Goal: Complete application form

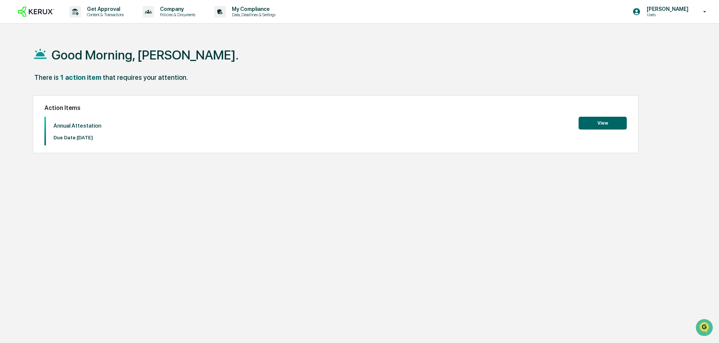
click at [606, 123] on button "View" at bounding box center [602, 123] width 48 height 13
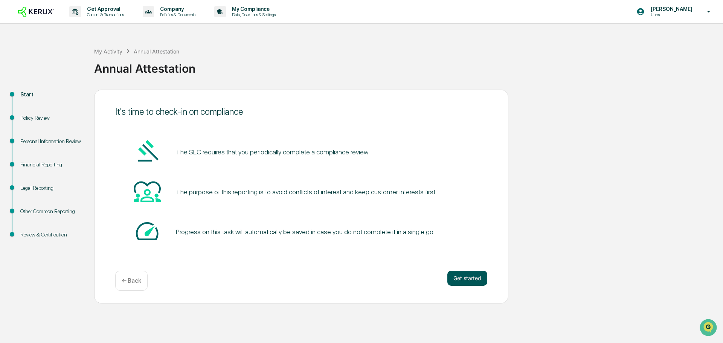
click at [476, 278] on button "Get started" at bounding box center [467, 278] width 40 height 15
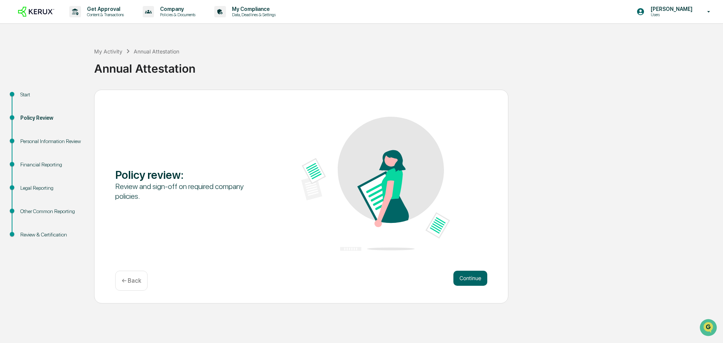
click at [476, 278] on button "Continue" at bounding box center [470, 278] width 34 height 15
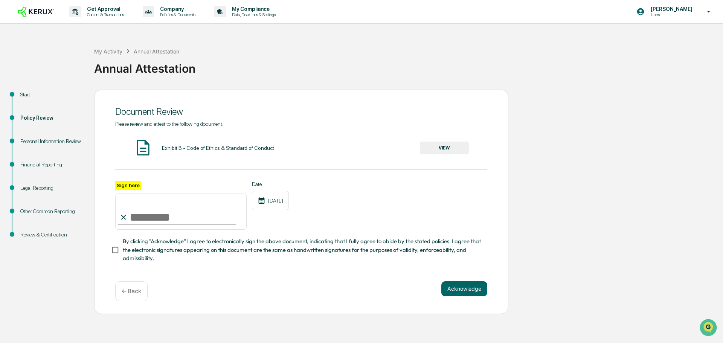
click at [137, 217] on input "Sign here" at bounding box center [180, 211] width 131 height 36
click at [452, 143] on button "VIEW" at bounding box center [444, 148] width 49 height 13
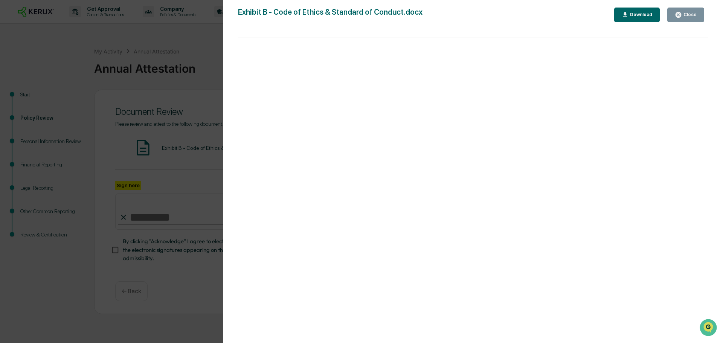
click at [685, 13] on div "Close" at bounding box center [689, 14] width 15 height 5
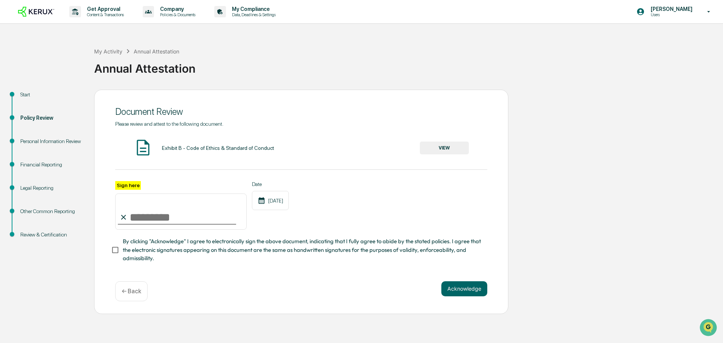
click at [165, 227] on input "Sign here" at bounding box center [180, 211] width 131 height 36
type input "**********"
click at [474, 292] on button "Acknowledge" at bounding box center [464, 288] width 46 height 15
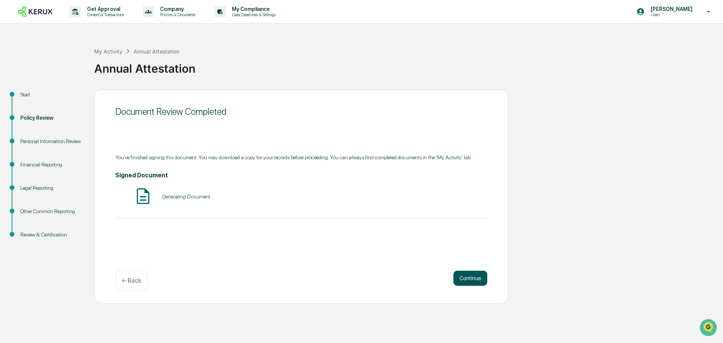
click at [467, 277] on button "Continue" at bounding box center [470, 278] width 34 height 15
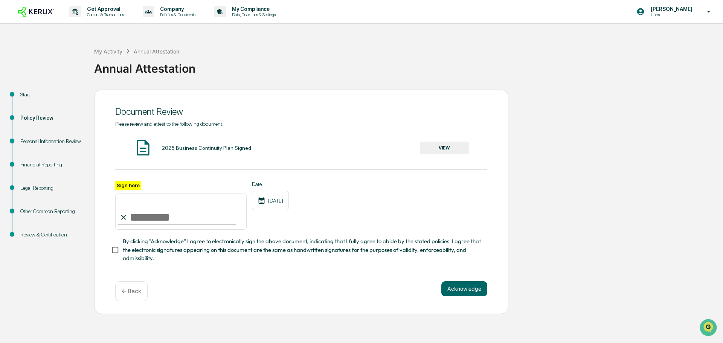
click at [451, 145] on button "VIEW" at bounding box center [444, 148] width 49 height 13
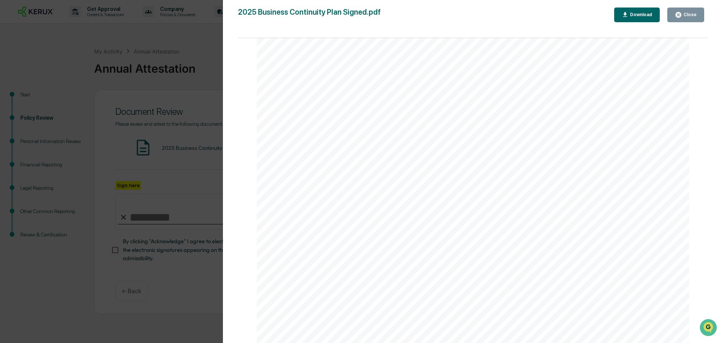
scroll to position [1882, 0]
click at [678, 12] on icon "button" at bounding box center [677, 14] width 7 height 7
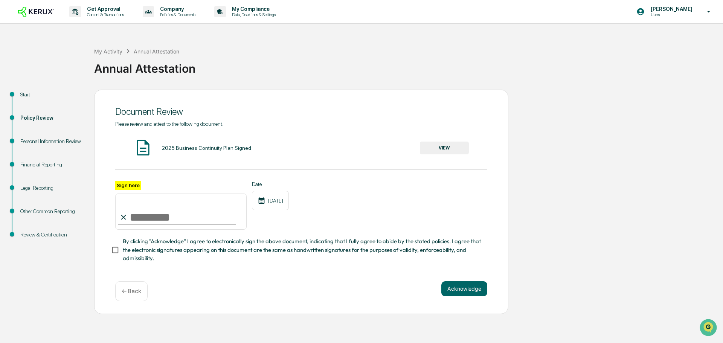
click at [451, 146] on button "VIEW" at bounding box center [444, 148] width 49 height 13
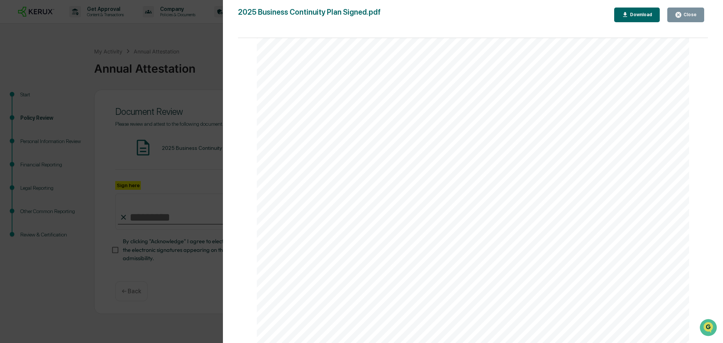
scroll to position [10048, 0]
click at [680, 12] on icon "button" at bounding box center [677, 14] width 7 height 7
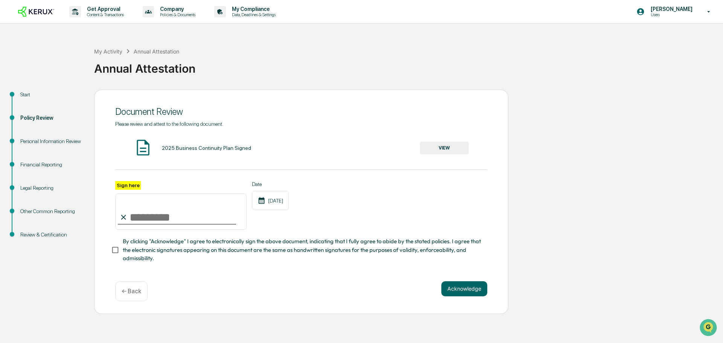
click at [168, 217] on input "Sign here" at bounding box center [180, 211] width 131 height 36
type input "**********"
click at [470, 291] on button "Acknowledge" at bounding box center [464, 288] width 46 height 15
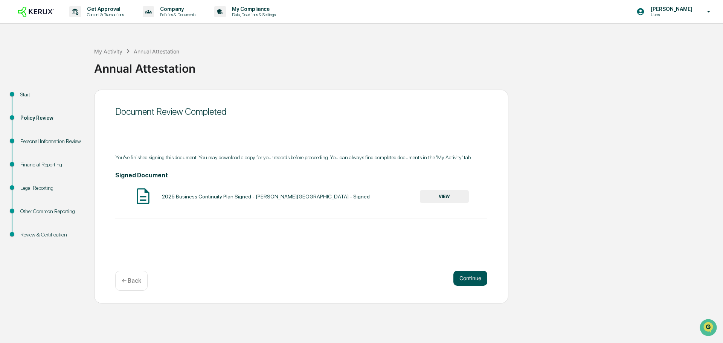
click at [470, 275] on button "Continue" at bounding box center [470, 278] width 34 height 15
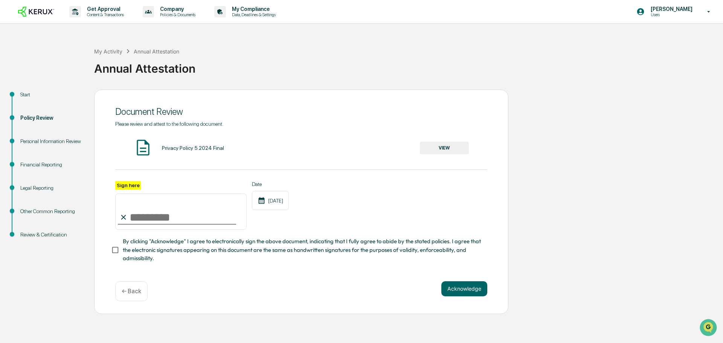
click at [455, 145] on button "VIEW" at bounding box center [444, 148] width 49 height 13
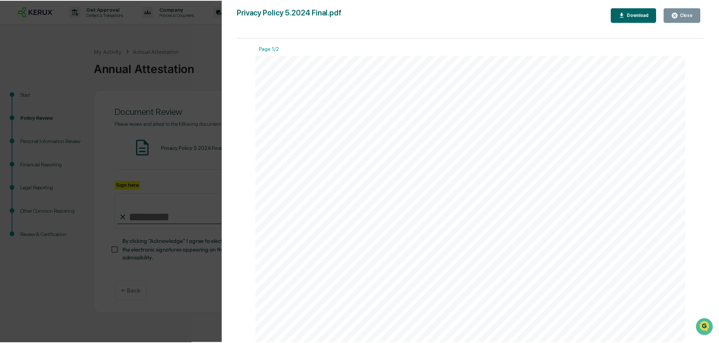
scroll to position [38, 0]
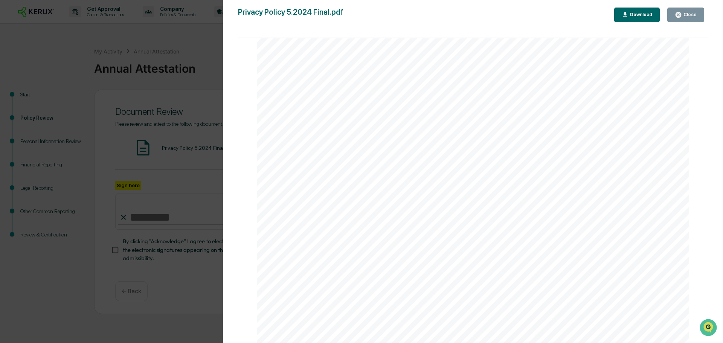
click at [700, 19] on button "Close" at bounding box center [685, 15] width 37 height 15
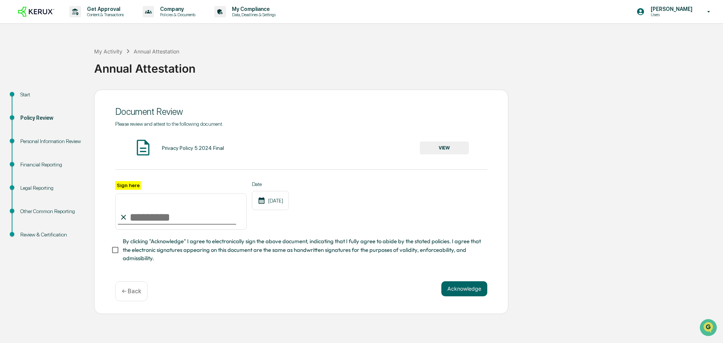
drag, startPoint x: 182, startPoint y: 211, endPoint x: 179, endPoint y: 215, distance: 5.4
click at [180, 214] on input "Sign here" at bounding box center [180, 211] width 131 height 36
type input "**********"
click at [468, 294] on button "Acknowledge" at bounding box center [464, 288] width 46 height 15
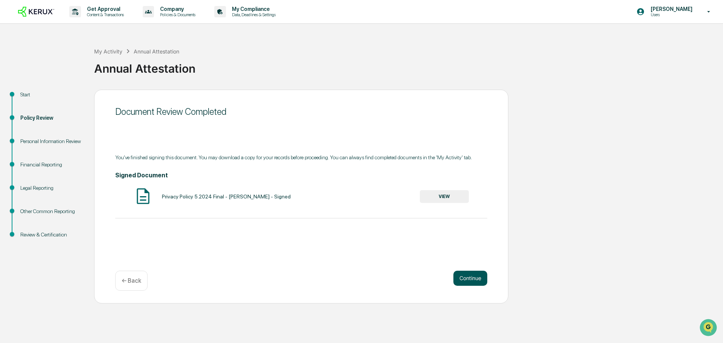
click at [474, 277] on button "Continue" at bounding box center [470, 278] width 34 height 15
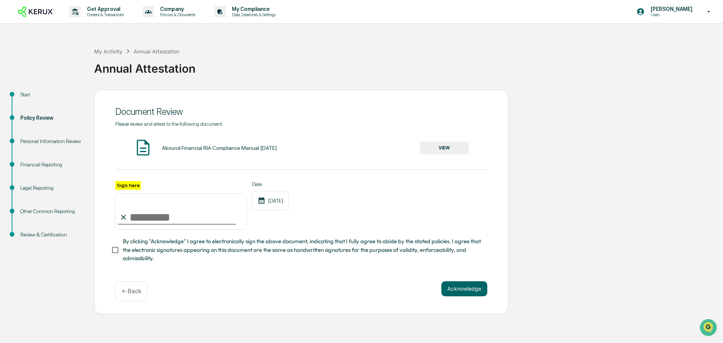
click at [184, 221] on input "Sign here" at bounding box center [180, 211] width 131 height 36
type input "**********"
click at [478, 295] on button "Acknowledge" at bounding box center [464, 288] width 46 height 15
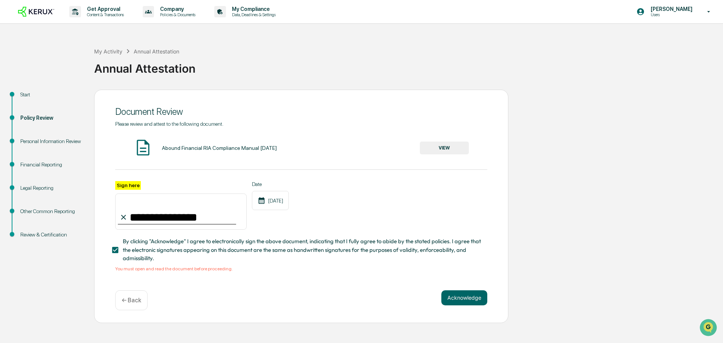
click at [462, 148] on button "VIEW" at bounding box center [444, 148] width 49 height 13
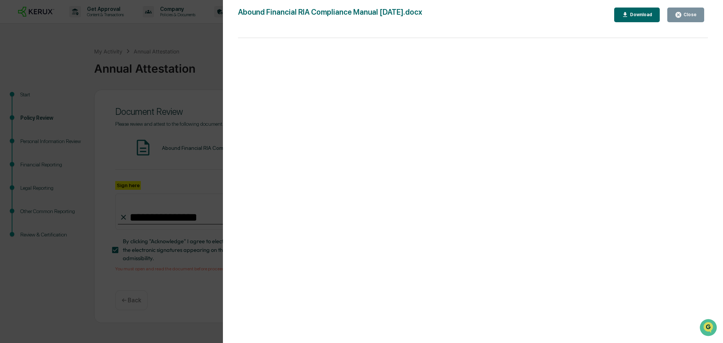
click at [691, 17] on div "Close" at bounding box center [689, 14] width 15 height 5
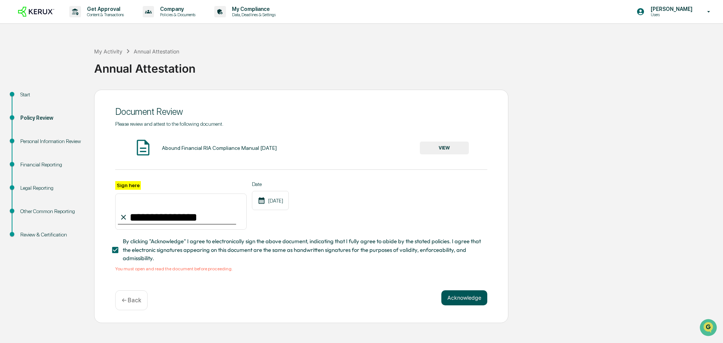
click at [454, 295] on button "Acknowledge" at bounding box center [464, 297] width 46 height 15
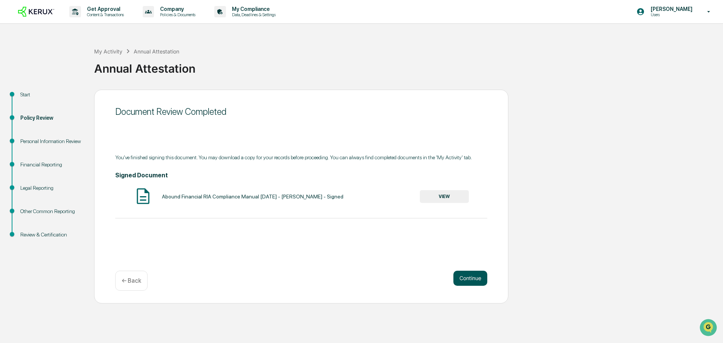
click at [472, 278] on button "Continue" at bounding box center [470, 278] width 34 height 15
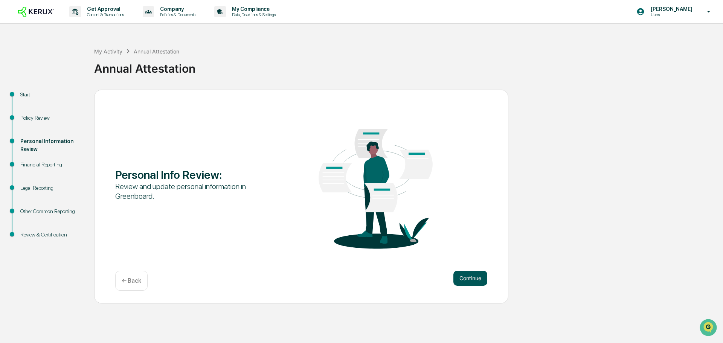
click at [471, 276] on button "Continue" at bounding box center [470, 278] width 34 height 15
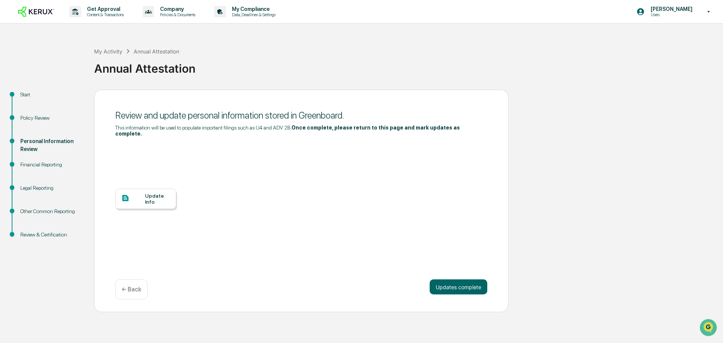
click at [156, 195] on div "Update Info" at bounding box center [157, 199] width 25 height 12
click at [442, 281] on button "Updates complete" at bounding box center [458, 286] width 58 height 15
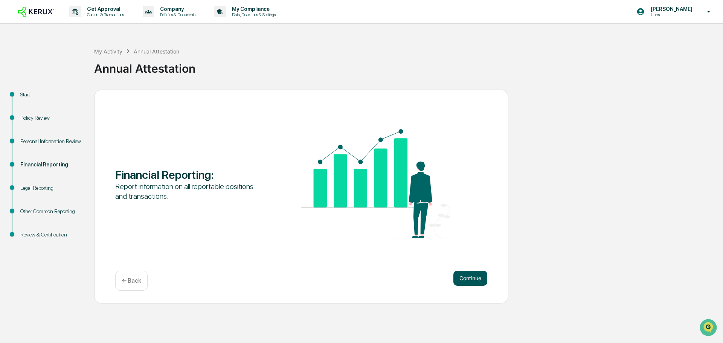
click at [473, 283] on button "Continue" at bounding box center [470, 278] width 34 height 15
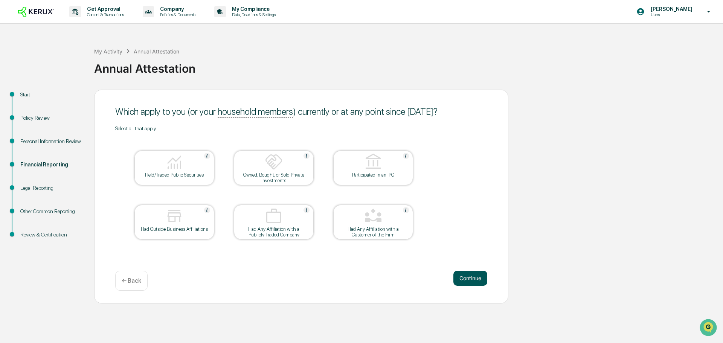
click at [465, 278] on button "Continue" at bounding box center [470, 278] width 34 height 15
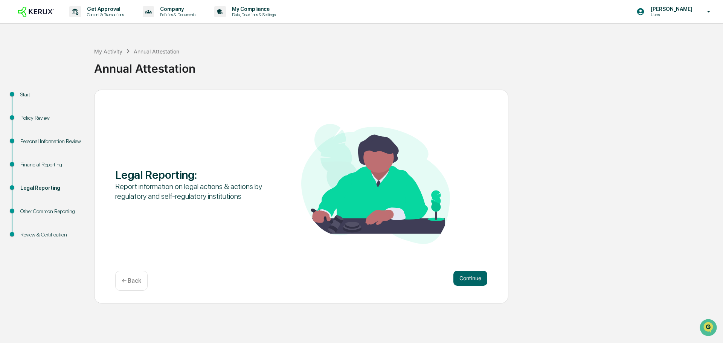
click at [465, 278] on button "Continue" at bounding box center [470, 278] width 34 height 15
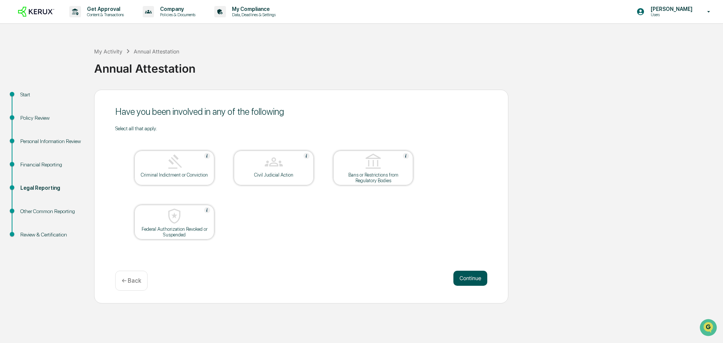
click at [465, 278] on button "Continue" at bounding box center [470, 278] width 34 height 15
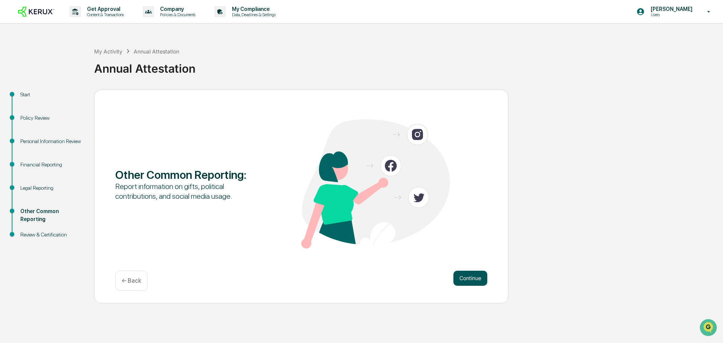
click at [465, 278] on button "Continue" at bounding box center [470, 278] width 34 height 15
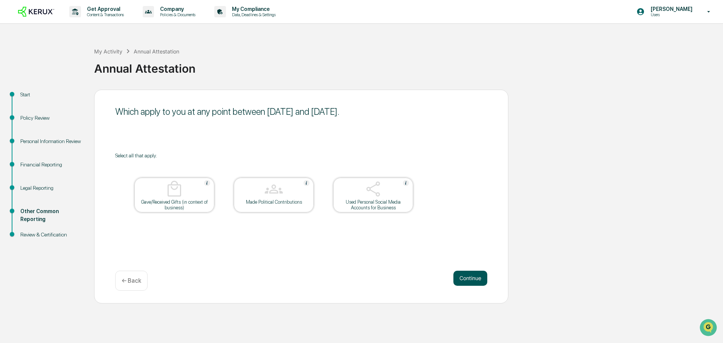
click at [464, 276] on button "Continue" at bounding box center [470, 278] width 34 height 15
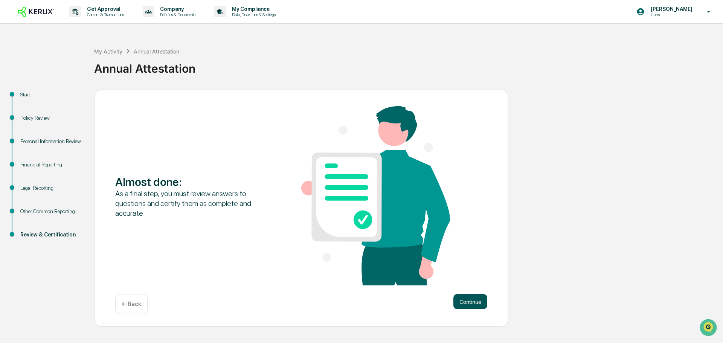
click at [466, 302] on button "Continue" at bounding box center [470, 301] width 34 height 15
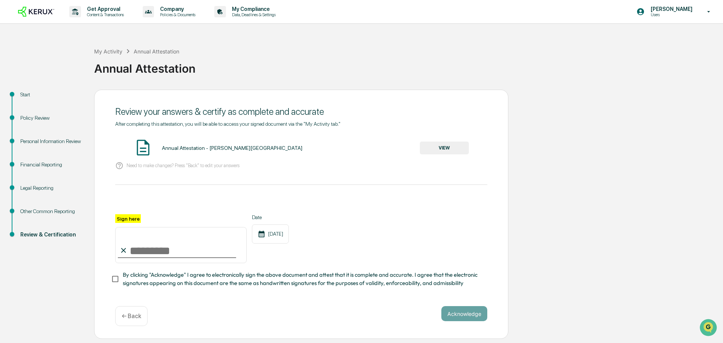
click at [440, 145] on button "VIEW" at bounding box center [444, 148] width 49 height 13
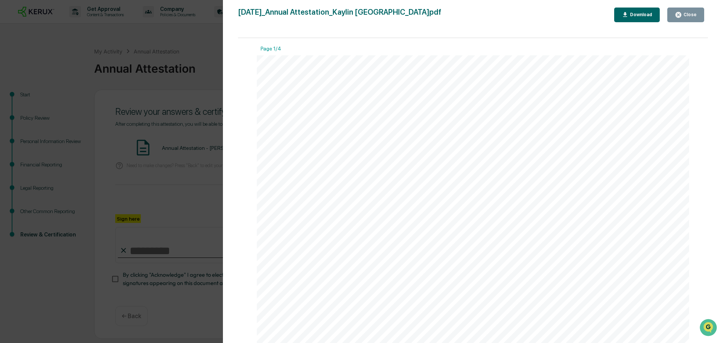
click at [679, 12] on icon "button" at bounding box center [677, 14] width 7 height 7
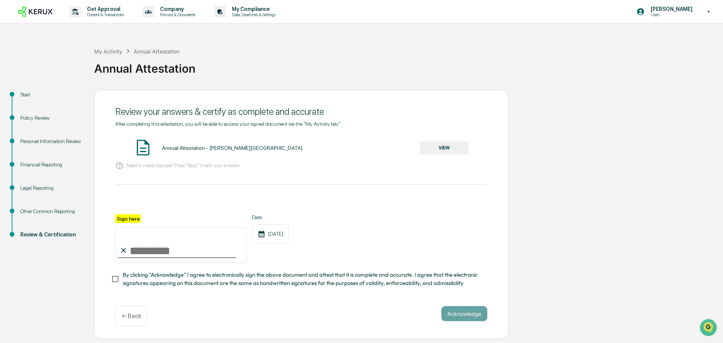
click at [188, 256] on input "Sign here" at bounding box center [180, 245] width 131 height 36
type input "**********"
click at [463, 312] on button "Acknowledge" at bounding box center [464, 313] width 46 height 15
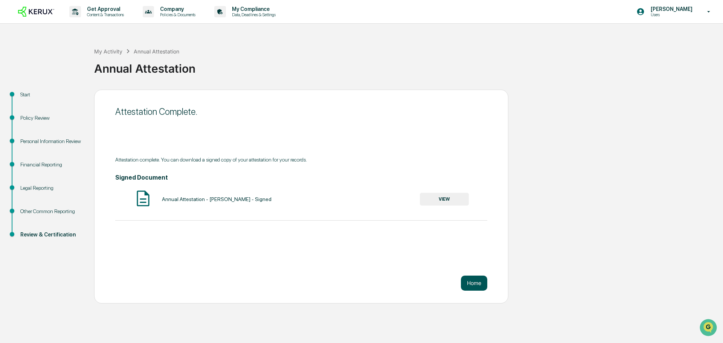
click at [472, 285] on button "Home" at bounding box center [474, 282] width 26 height 15
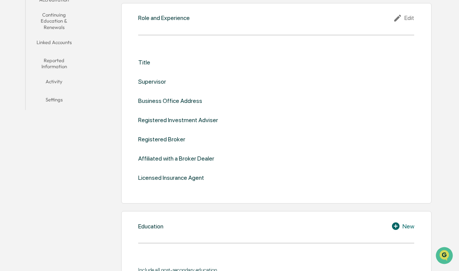
scroll to position [38, 0]
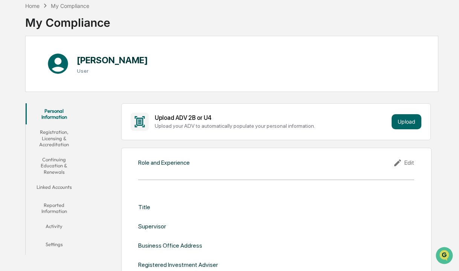
click at [409, 162] on div "Edit" at bounding box center [403, 162] width 21 height 9
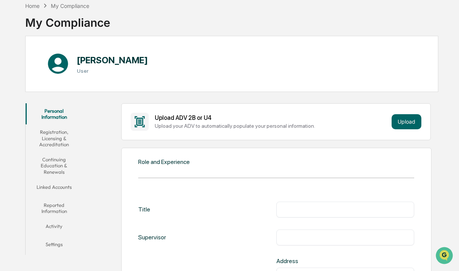
click at [333, 211] on input "text" at bounding box center [345, 209] width 126 height 8
type input "**********"
type input "*"
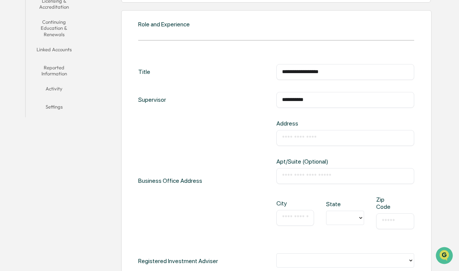
scroll to position [188, 0]
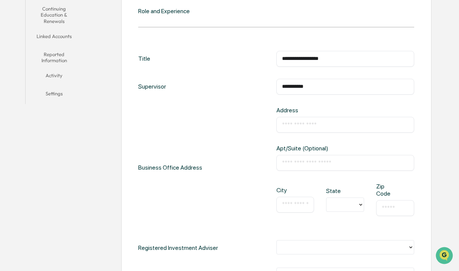
type input "**********"
click at [303, 161] on input "text" at bounding box center [345, 163] width 126 height 8
click at [306, 125] on input "text" at bounding box center [345, 125] width 126 height 8
type input "**********"
type input "**"
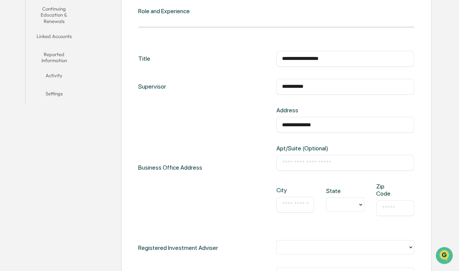
type input "**"
click at [288, 204] on input "text" at bounding box center [295, 205] width 27 height 8
type input "*****"
type input "*"
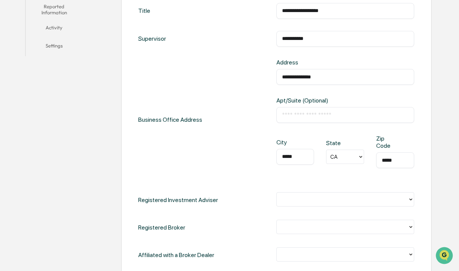
scroll to position [301, 0]
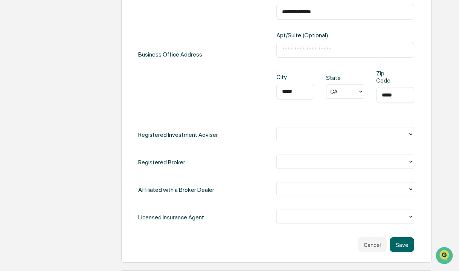
type input "*****"
click at [314, 131] on div at bounding box center [341, 134] width 123 height 9
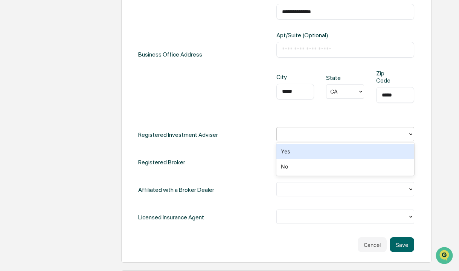
click at [306, 155] on div "Yes" at bounding box center [345, 151] width 138 height 15
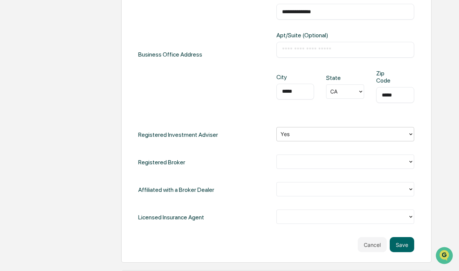
click at [302, 170] on div "**********" at bounding box center [276, 81] width 276 height 287
click at [298, 155] on div at bounding box center [345, 161] width 138 height 14
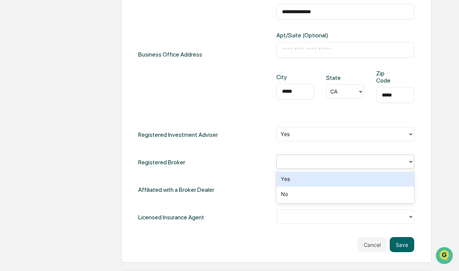
click at [298, 155] on div at bounding box center [345, 161] width 138 height 14
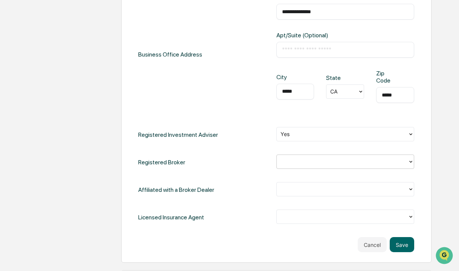
click at [298, 160] on div at bounding box center [341, 161] width 123 height 9
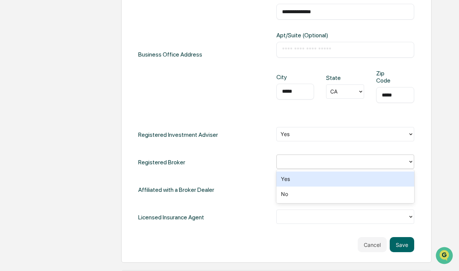
click at [334, 131] on div at bounding box center [341, 134] width 123 height 9
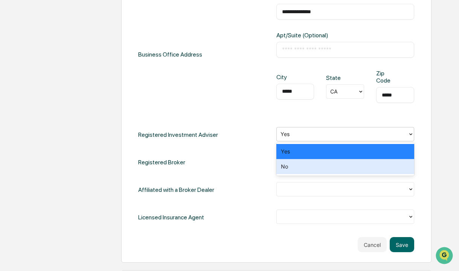
click at [332, 163] on div "No" at bounding box center [345, 166] width 138 height 15
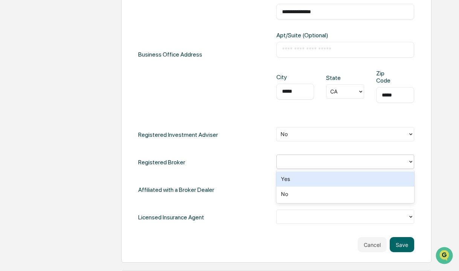
click at [332, 163] on div at bounding box center [341, 161] width 123 height 9
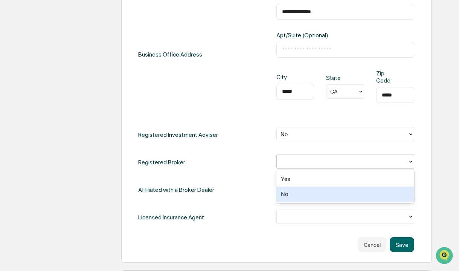
click at [326, 190] on div "No" at bounding box center [345, 193] width 138 height 15
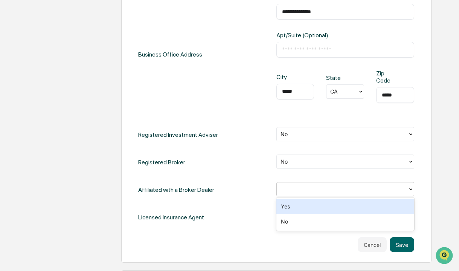
click at [326, 190] on div at bounding box center [341, 189] width 123 height 9
click at [294, 208] on div "Yes" at bounding box center [345, 206] width 138 height 15
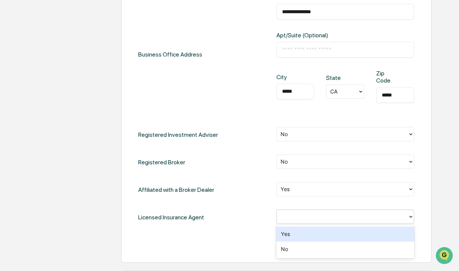
click at [293, 214] on div at bounding box center [341, 216] width 123 height 9
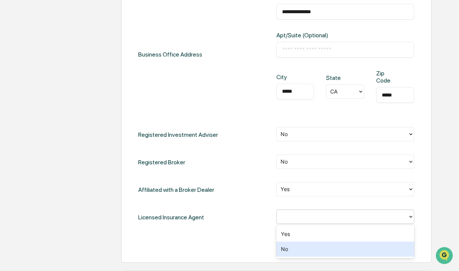
click at [292, 250] on div "No" at bounding box center [345, 248] width 138 height 15
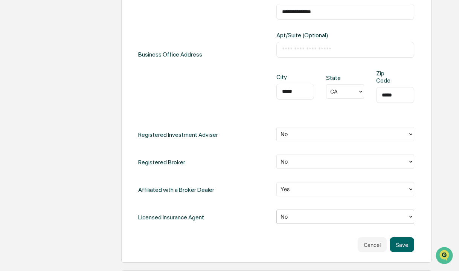
click at [300, 191] on div at bounding box center [341, 189] width 123 height 9
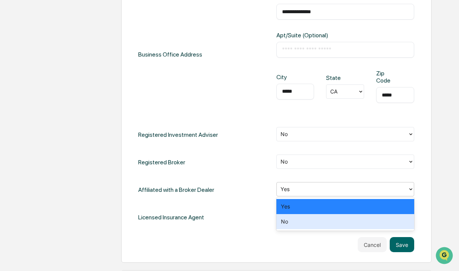
click at [294, 217] on div "No" at bounding box center [345, 221] width 138 height 15
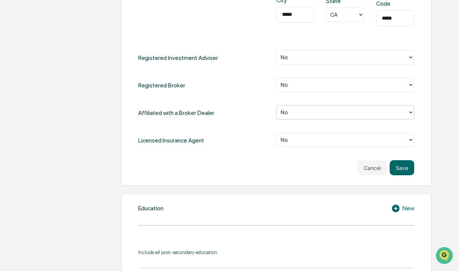
scroll to position [414, 0]
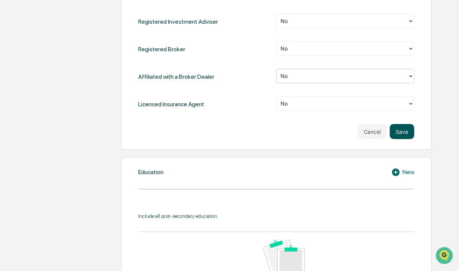
click at [399, 131] on button "Save" at bounding box center [402, 131] width 24 height 15
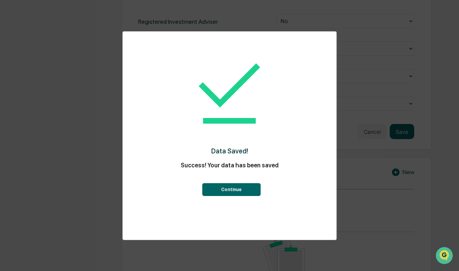
click at [222, 188] on button "Continue" at bounding box center [231, 189] width 58 height 13
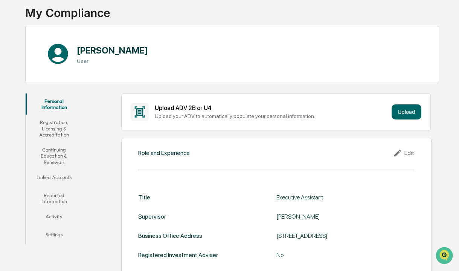
scroll to position [60, 0]
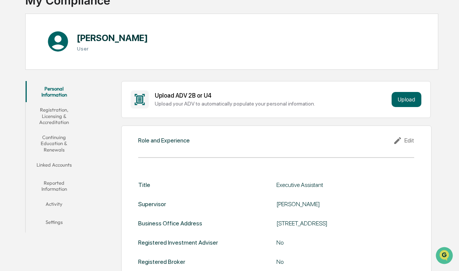
click at [50, 202] on button "Activity" at bounding box center [55, 205] width 58 height 18
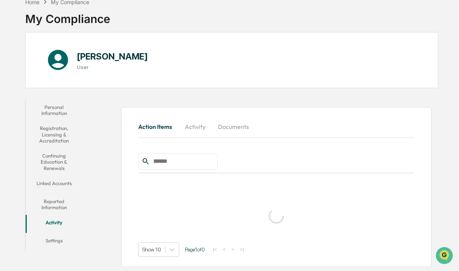
scroll to position [36, 0]
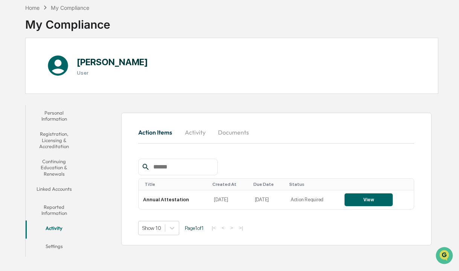
click at [51, 187] on button "Linked Accounts" at bounding box center [55, 190] width 58 height 18
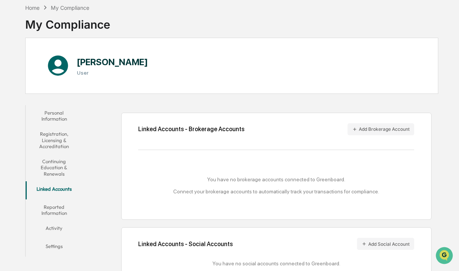
click at [51, 214] on button "Reported Information" at bounding box center [55, 209] width 58 height 21
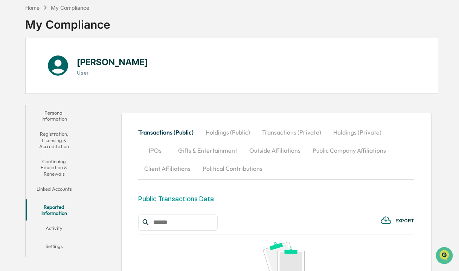
click at [53, 243] on button "Settings" at bounding box center [55, 247] width 58 height 18
